Goal: Task Accomplishment & Management: Use online tool/utility

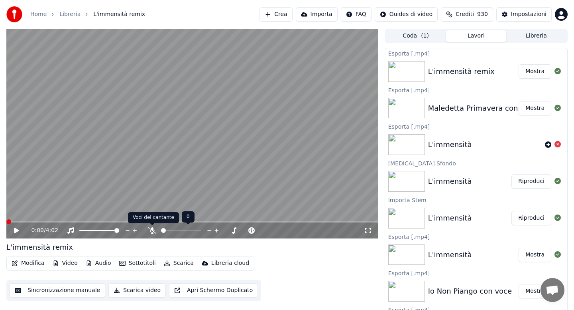
click at [152, 228] on icon at bounding box center [152, 230] width 8 height 6
click at [32, 264] on button "Modifica" at bounding box center [27, 262] width 39 height 11
click at [154, 211] on video at bounding box center [192, 133] width 372 height 209
click at [97, 264] on button "Audio" at bounding box center [99, 262] width 32 height 11
click at [18, 229] on icon at bounding box center [16, 230] width 4 height 5
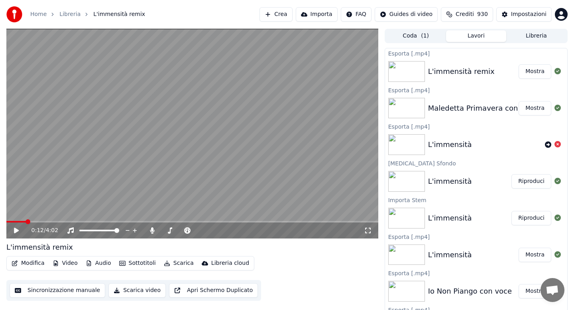
click at [468, 109] on div "Maledetta Primavera con voce" at bounding box center [482, 108] width 109 height 11
click at [525, 37] on button "Libreria" at bounding box center [537, 36] width 60 height 12
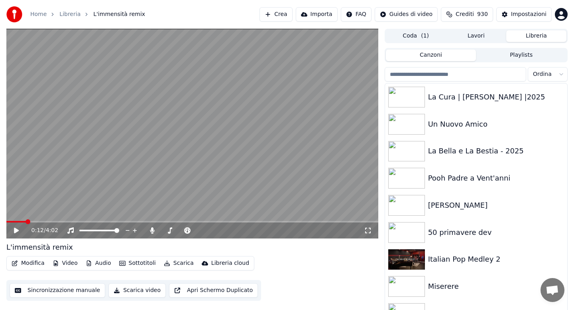
click at [447, 76] on input "search" at bounding box center [456, 74] width 142 height 14
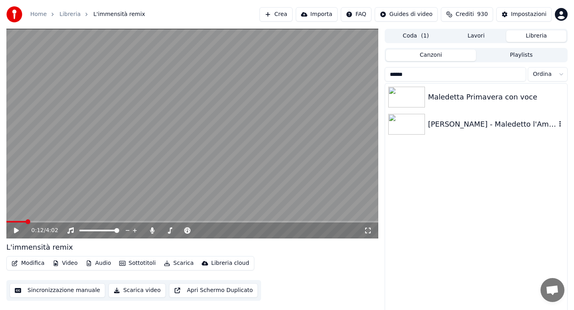
type input "******"
click at [468, 111] on div "[PERSON_NAME] - Maledetto l'Amore" at bounding box center [476, 124] width 182 height 27
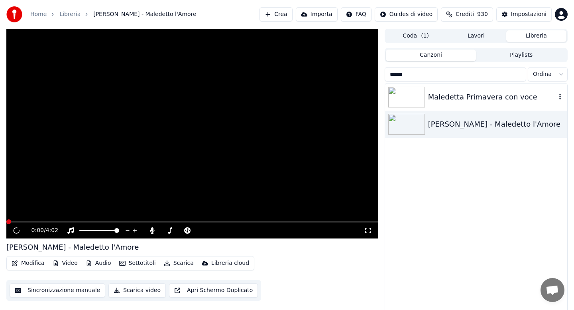
click at [460, 100] on div "Maledetta Primavera con voce" at bounding box center [492, 96] width 128 height 11
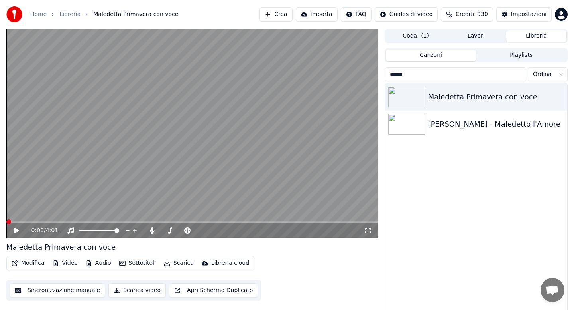
click at [35, 221] on span at bounding box center [192, 222] width 372 height 2
click at [16, 230] on icon at bounding box center [16, 230] width 5 height 6
click at [10, 222] on span at bounding box center [20, 222] width 29 height 2
click at [17, 229] on icon at bounding box center [22, 230] width 19 height 6
click at [37, 15] on link "Home" at bounding box center [38, 14] width 16 height 8
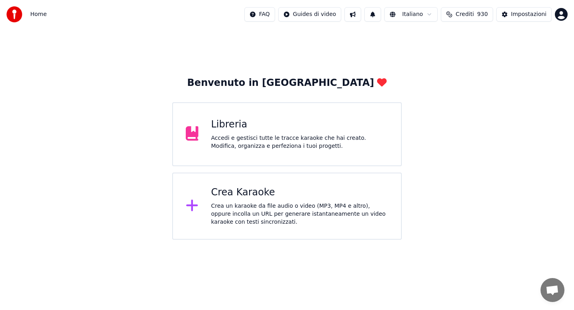
click at [248, 201] on div "Crea Karaoke Crea un karaoke da file audio o video (MP3, MP4 e altro), oppure i…" at bounding box center [300, 206] width 178 height 40
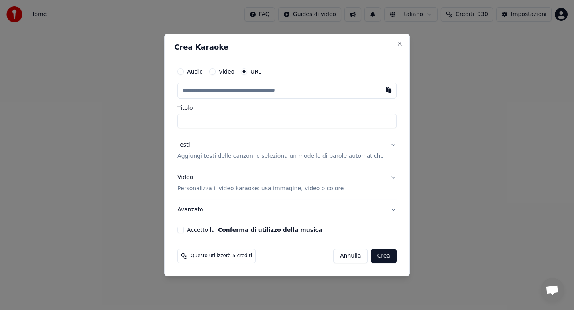
click at [184, 72] on button "Audio" at bounding box center [181, 71] width 6 height 6
click at [207, 93] on div "Scegli un file" at bounding box center [202, 90] width 49 height 14
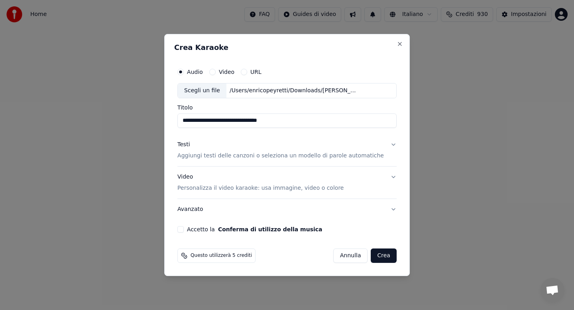
click at [294, 121] on input "**********" at bounding box center [287, 120] width 219 height 14
type input "**********"
click at [386, 144] on button "Testi Aggiungi testi delle canzoni o seleziona un modello di parole automatiche" at bounding box center [287, 150] width 219 height 32
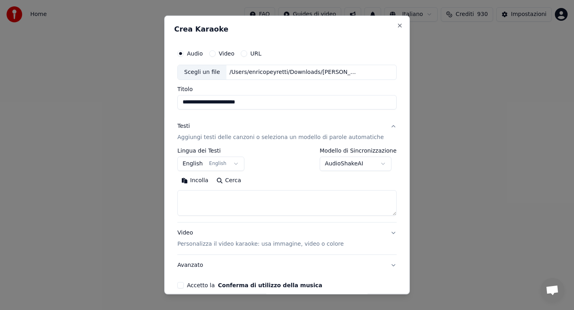
click at [375, 163] on body "**********" at bounding box center [287, 119] width 574 height 239
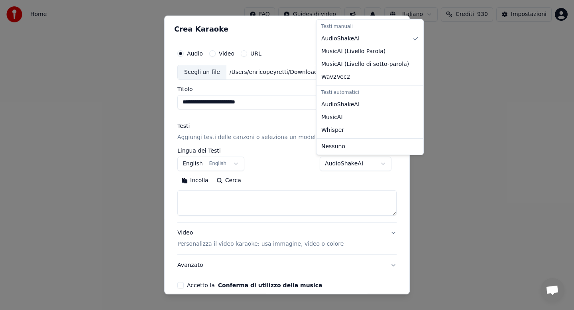
select select "**********"
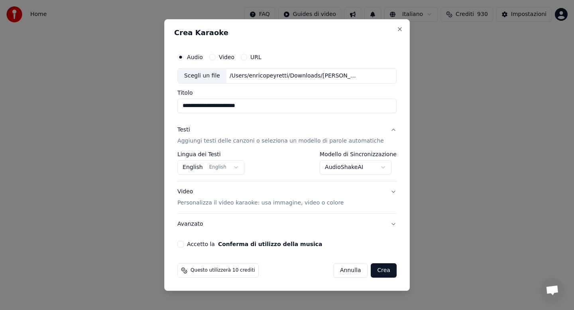
click at [373, 269] on button "Crea" at bounding box center [384, 270] width 26 height 14
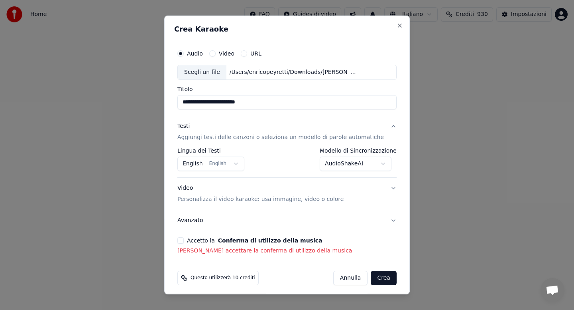
click at [184, 241] on button "Accetto la Conferma di utilizzo della musica" at bounding box center [181, 240] width 6 height 6
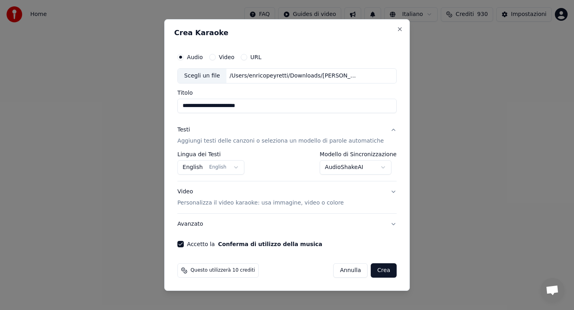
click at [380, 270] on button "Crea" at bounding box center [384, 270] width 26 height 14
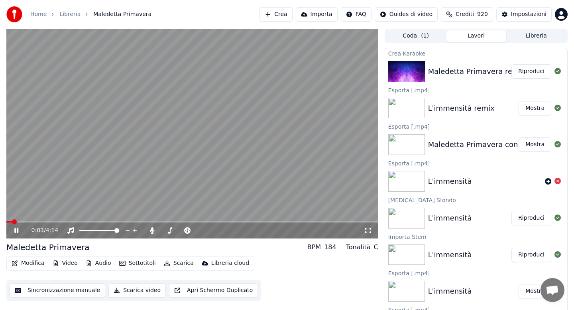
click at [61, 221] on span at bounding box center [192, 222] width 372 height 2
click at [28, 221] on span at bounding box center [36, 222] width 61 height 2
click at [97, 262] on button "Audio" at bounding box center [99, 262] width 32 height 11
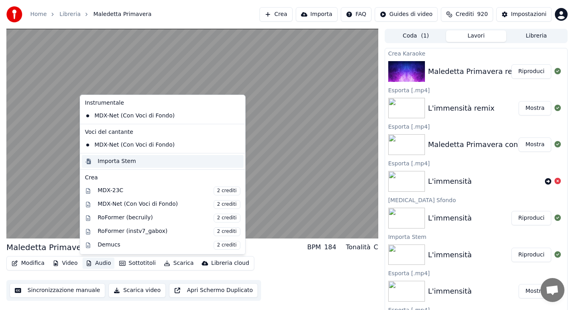
click at [114, 162] on div "Importa Stem" at bounding box center [117, 161] width 38 height 8
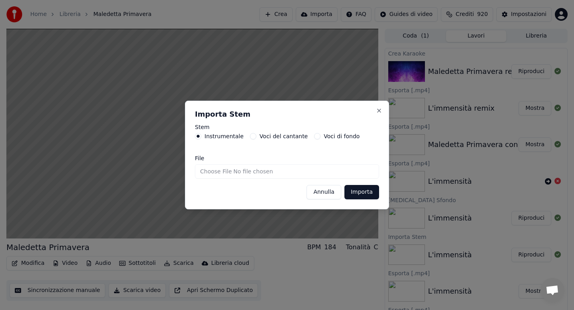
click at [207, 171] on input "File" at bounding box center [287, 171] width 184 height 14
type input "**********"
click at [357, 189] on button "Importa" at bounding box center [362, 192] width 35 height 14
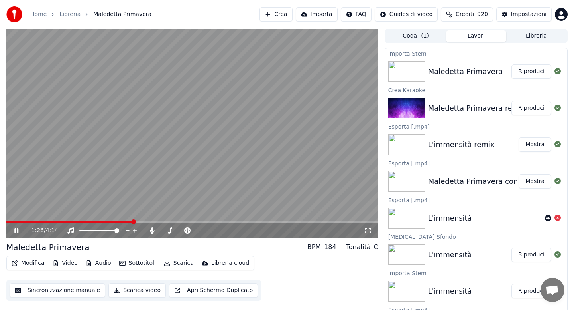
click at [95, 265] on button "Audio" at bounding box center [99, 262] width 32 height 11
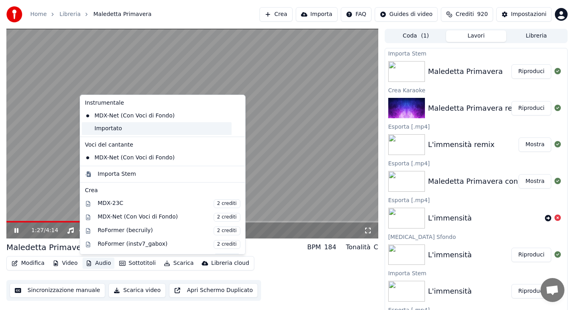
click at [113, 128] on div "Importato" at bounding box center [157, 128] width 150 height 13
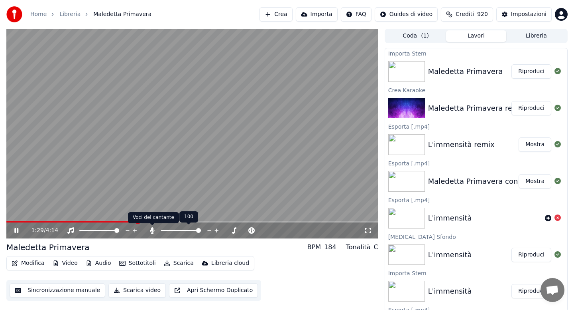
click at [150, 229] on icon at bounding box center [152, 230] width 4 height 6
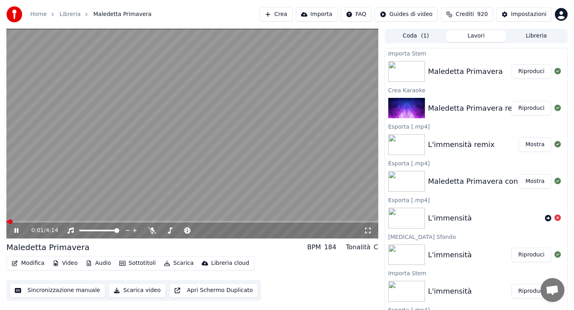
click at [8, 221] on span at bounding box center [7, 222] width 2 height 2
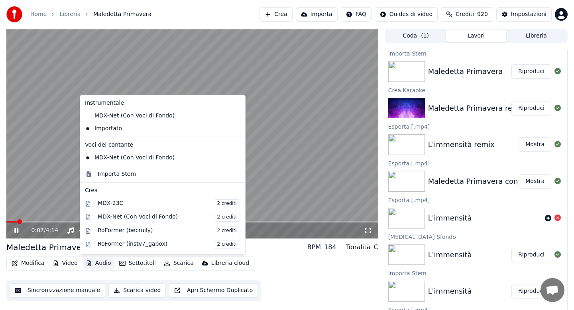
click at [104, 263] on button "Audio" at bounding box center [99, 262] width 32 height 11
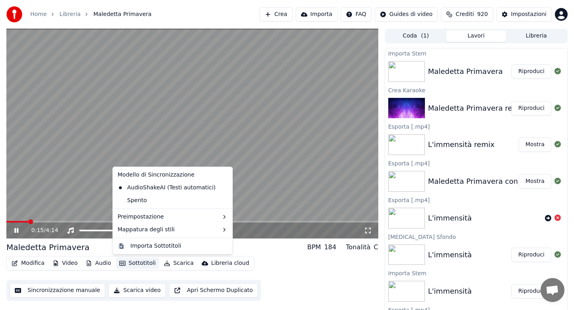
click at [266, 244] on div "Maledetta Primavera BPM 184 Tonalità C" at bounding box center [192, 246] width 372 height 11
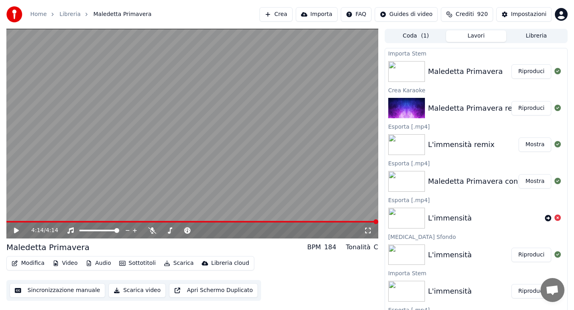
click at [179, 264] on button "Scarica" at bounding box center [179, 262] width 36 height 11
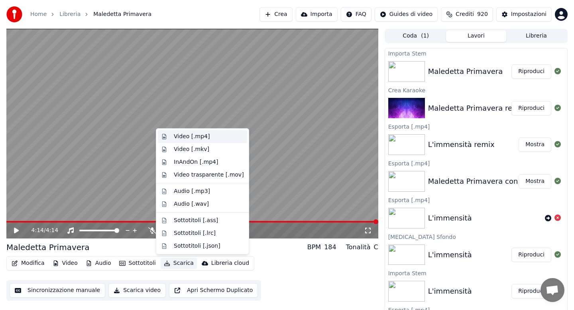
click at [187, 138] on div "Video [.mp4]" at bounding box center [192, 136] width 36 height 8
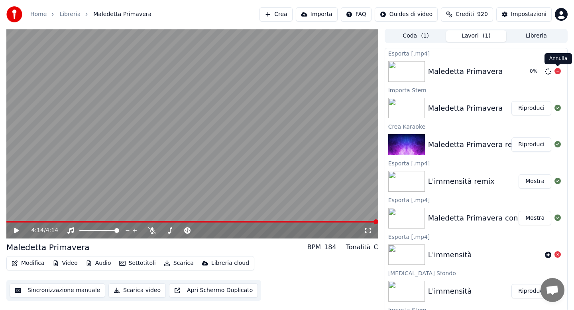
click at [556, 71] on icon at bounding box center [558, 71] width 6 height 6
click at [37, 262] on button "Modifica" at bounding box center [27, 262] width 39 height 11
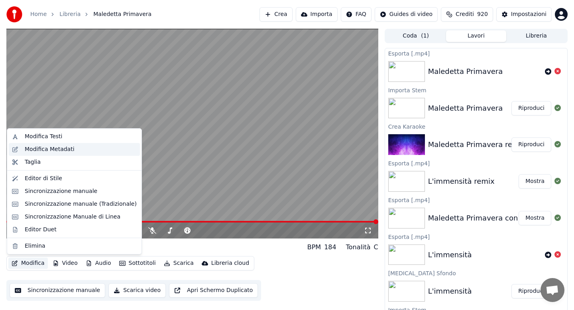
click at [59, 149] on div "Modifica Metadati" at bounding box center [50, 149] width 50 height 8
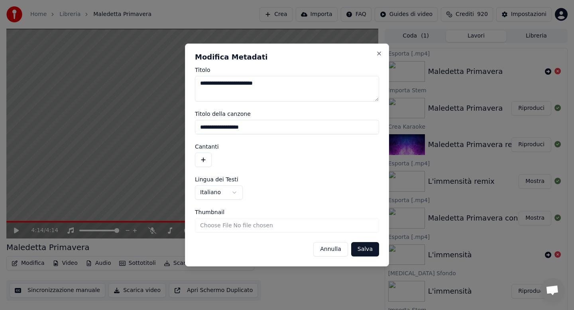
click at [264, 128] on input "**********" at bounding box center [287, 127] width 184 height 14
type input "**********"
click at [365, 252] on button "Salva" at bounding box center [365, 249] width 28 height 14
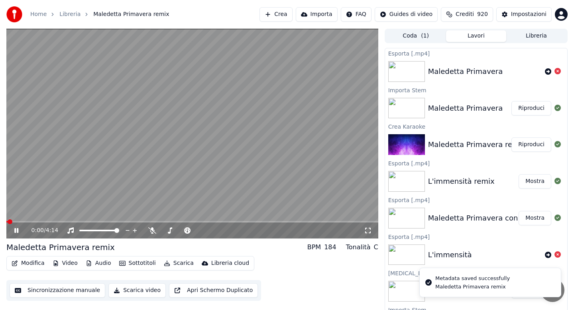
click at [178, 264] on button "Scarica" at bounding box center [179, 262] width 36 height 11
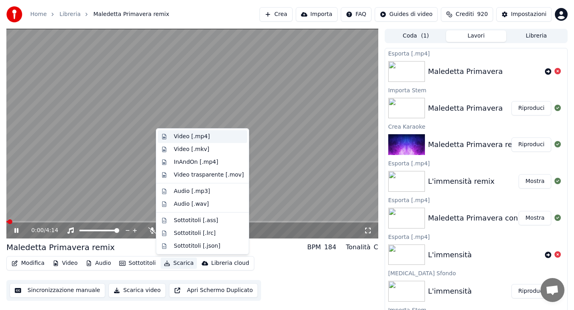
click at [183, 134] on div "Video [.mp4]" at bounding box center [192, 136] width 36 height 8
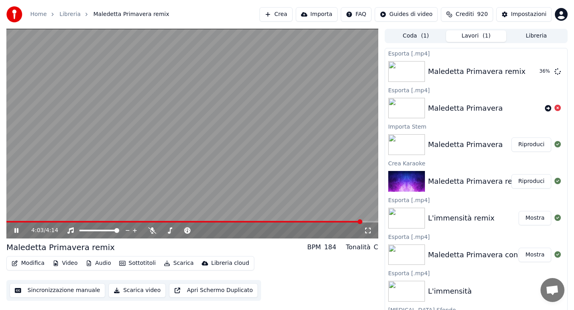
click at [16, 230] on icon at bounding box center [16, 230] width 4 height 5
